Goal: Transaction & Acquisition: Download file/media

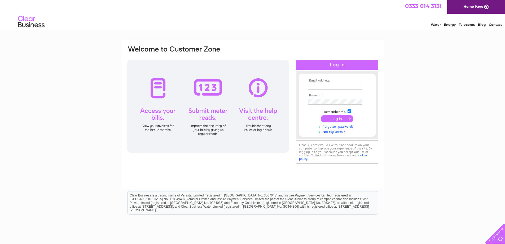
type input "office@sjuptonfarms.co.uk"
click at [336, 118] on input "submit" at bounding box center [337, 118] width 33 height 7
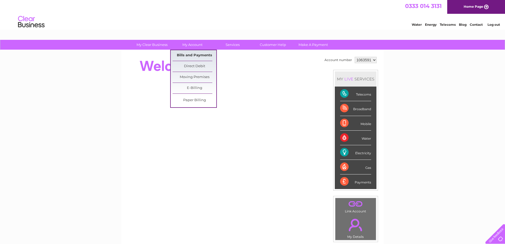
click at [188, 55] on link "Bills and Payments" at bounding box center [195, 55] width 44 height 11
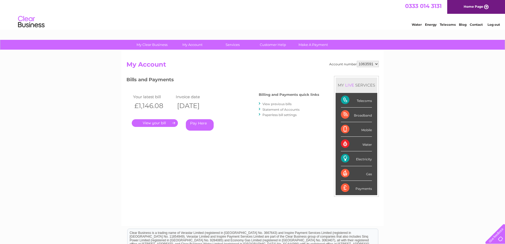
click at [152, 123] on link "." at bounding box center [155, 123] width 46 height 8
click at [268, 104] on link "View previous bills" at bounding box center [276, 104] width 29 height 4
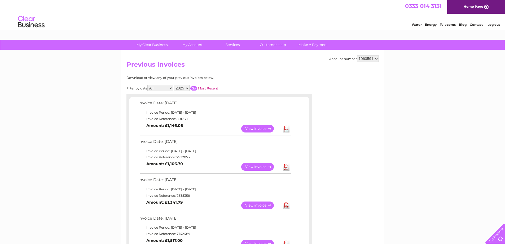
click at [286, 128] on link "Download" at bounding box center [286, 129] width 7 height 8
click at [286, 168] on link "Download" at bounding box center [286, 167] width 7 height 8
click at [285, 205] on link "Download" at bounding box center [286, 205] width 7 height 8
